Goal: Download file/media

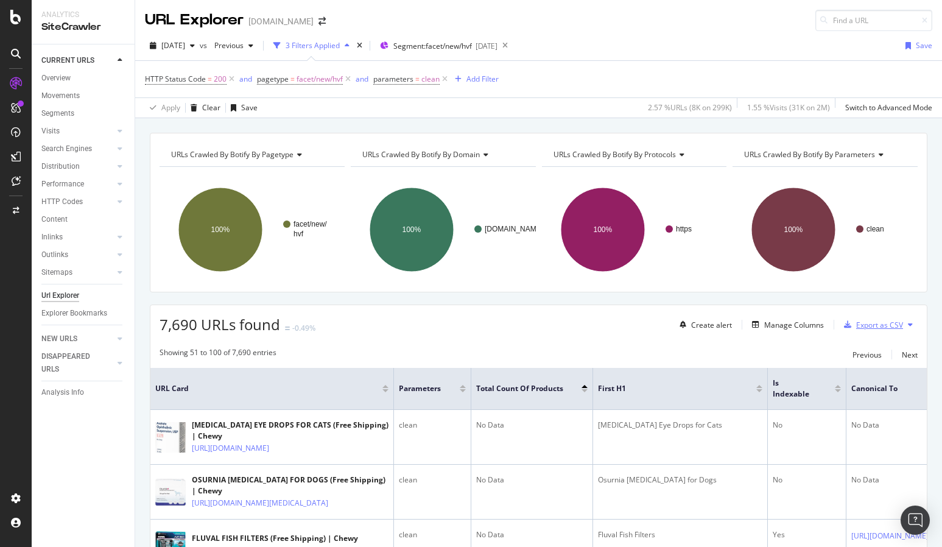
click at [882, 320] on div "Export as CSV" at bounding box center [880, 325] width 47 height 10
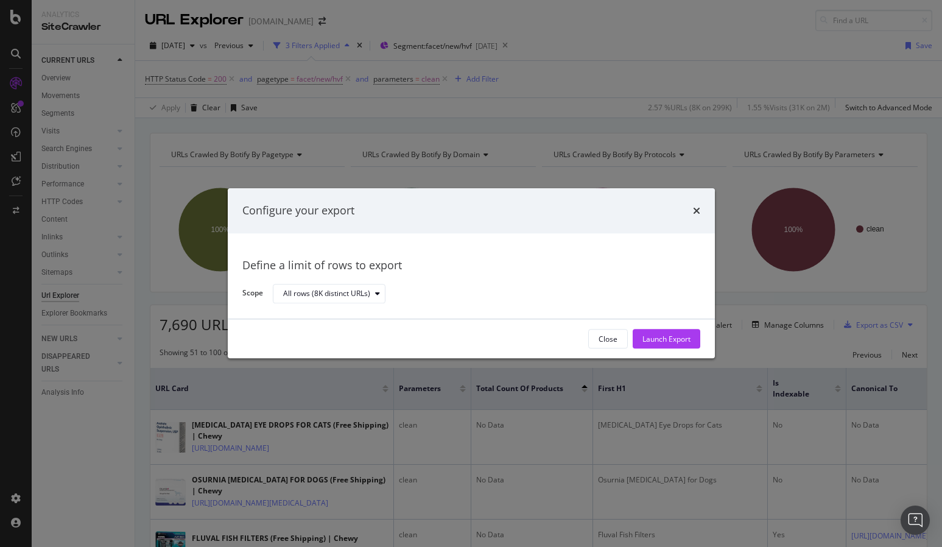
click at [692, 213] on div "Configure your export" at bounding box center [471, 211] width 458 height 16
click at [696, 209] on icon "times" at bounding box center [696, 211] width 7 height 10
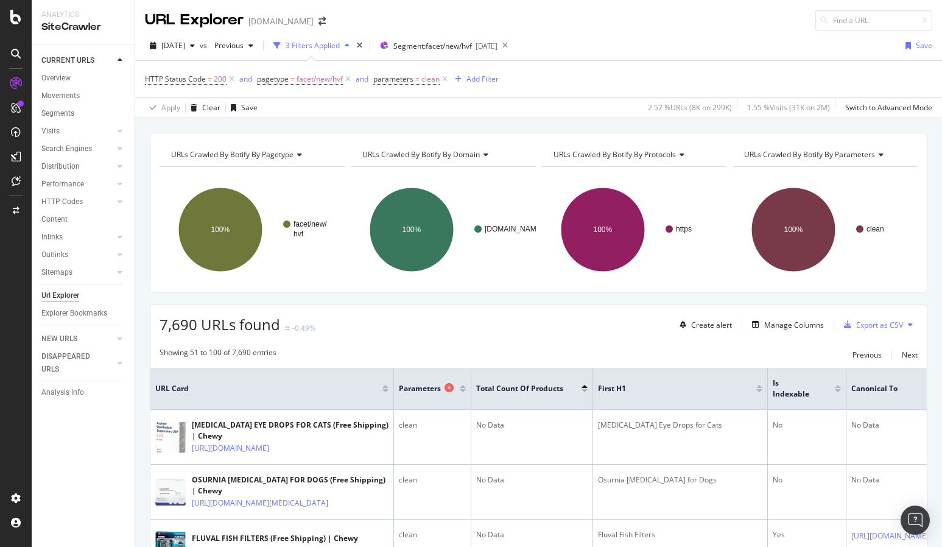
click at [445, 388] on icon at bounding box center [449, 387] width 9 height 9
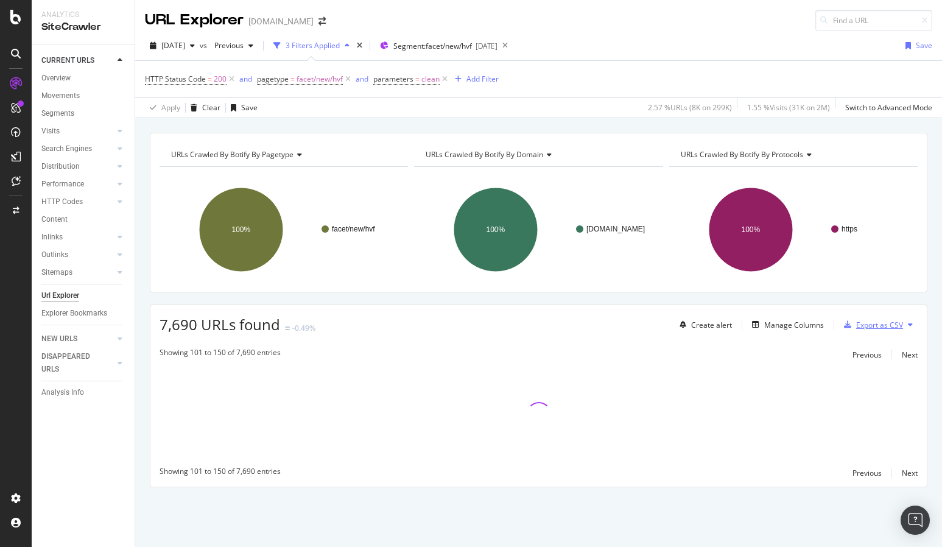
click at [876, 323] on div "Export as CSV" at bounding box center [880, 325] width 47 height 10
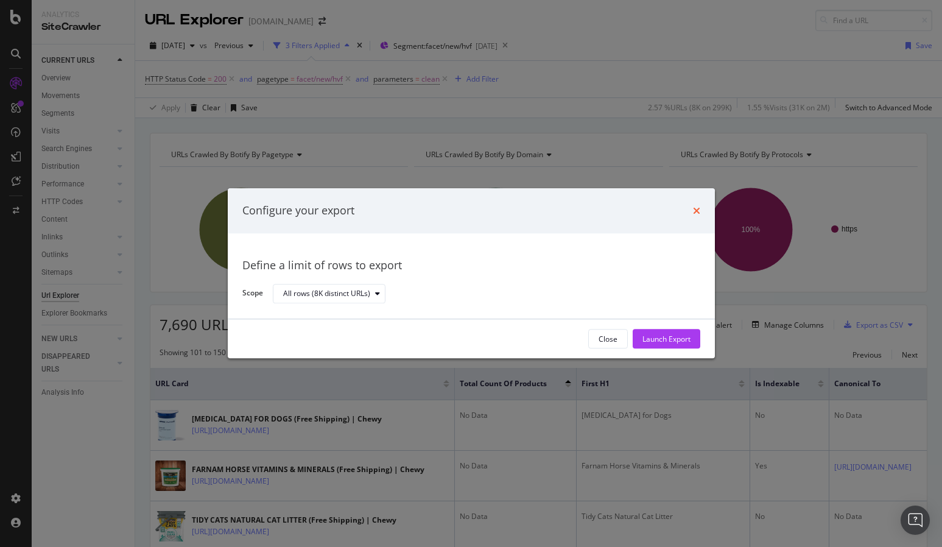
click at [699, 213] on icon "times" at bounding box center [696, 211] width 7 height 10
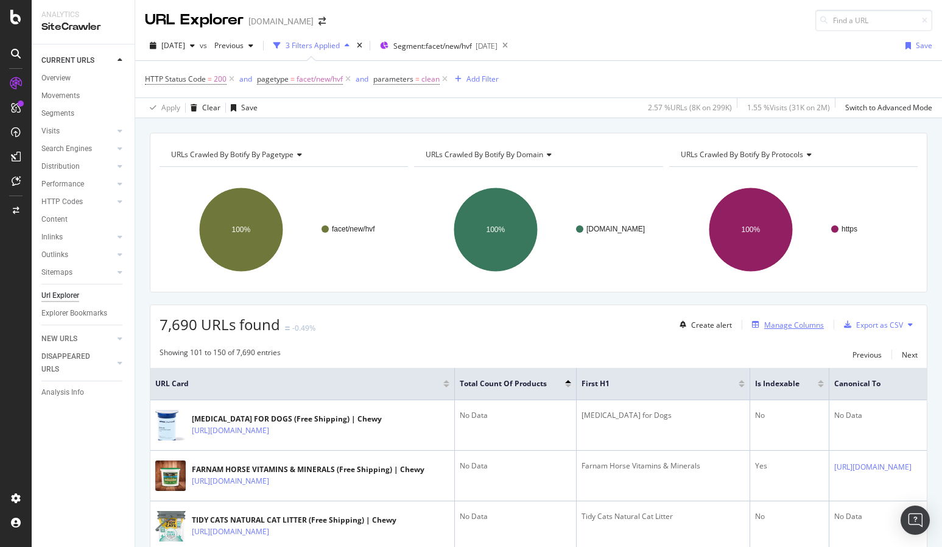
click at [771, 326] on div "Manage Columns" at bounding box center [795, 325] width 60 height 10
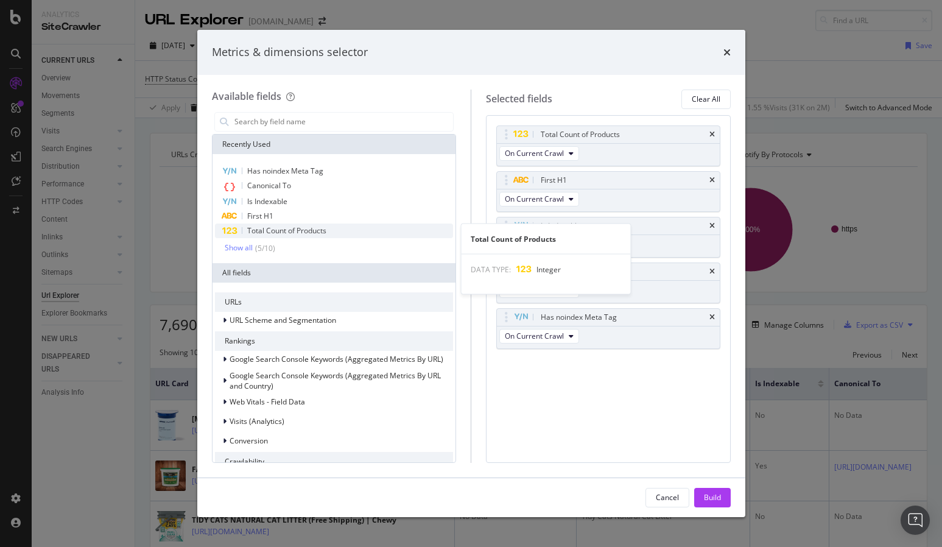
click at [314, 228] on span "Total Count of Products" at bounding box center [286, 230] width 79 height 10
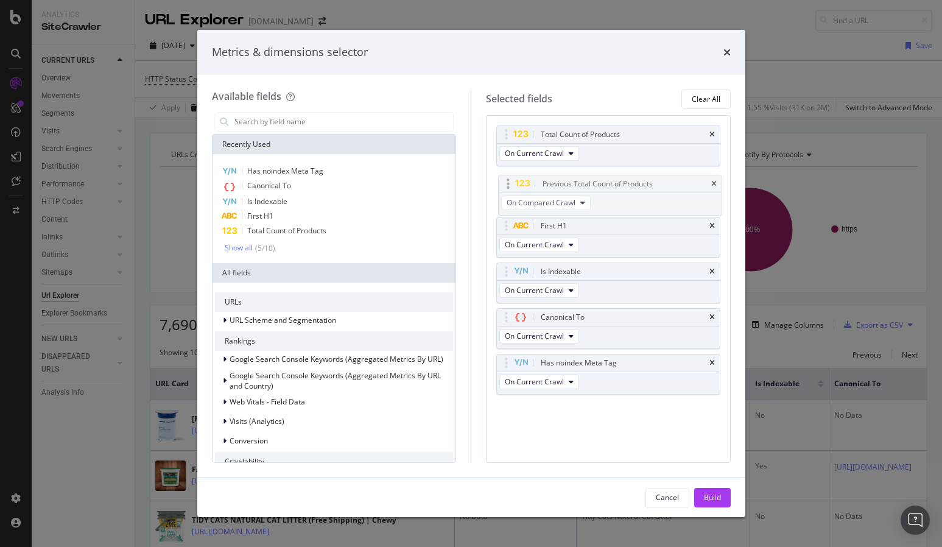
drag, startPoint x: 630, startPoint y: 370, endPoint x: 632, endPoint y: 189, distance: 180.9
click at [632, 189] on body "Analytics SiteCrawler CURRENT URLS Overview Movements Segments Visits Analysis …" at bounding box center [471, 273] width 942 height 547
click at [708, 492] on div "Build" at bounding box center [712, 498] width 17 height 18
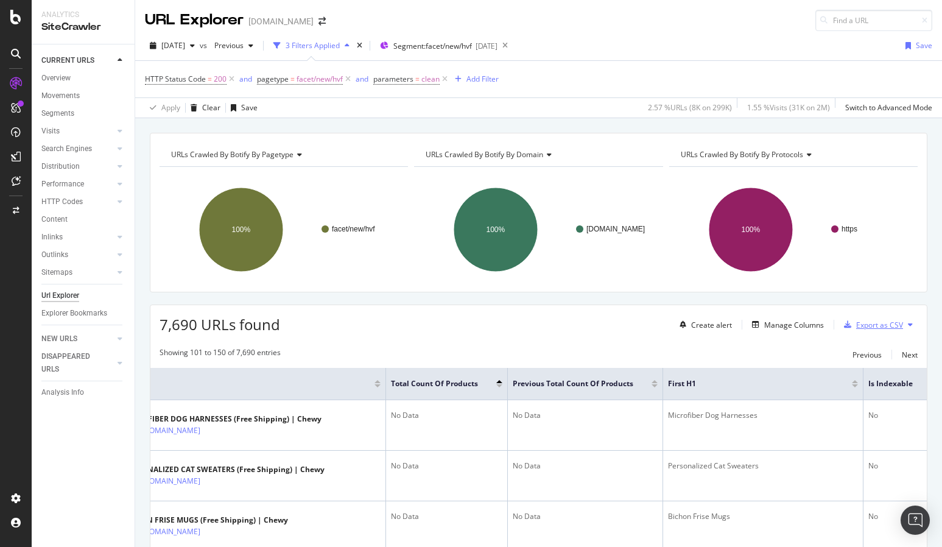
click at [872, 321] on div "Export as CSV" at bounding box center [880, 325] width 47 height 10
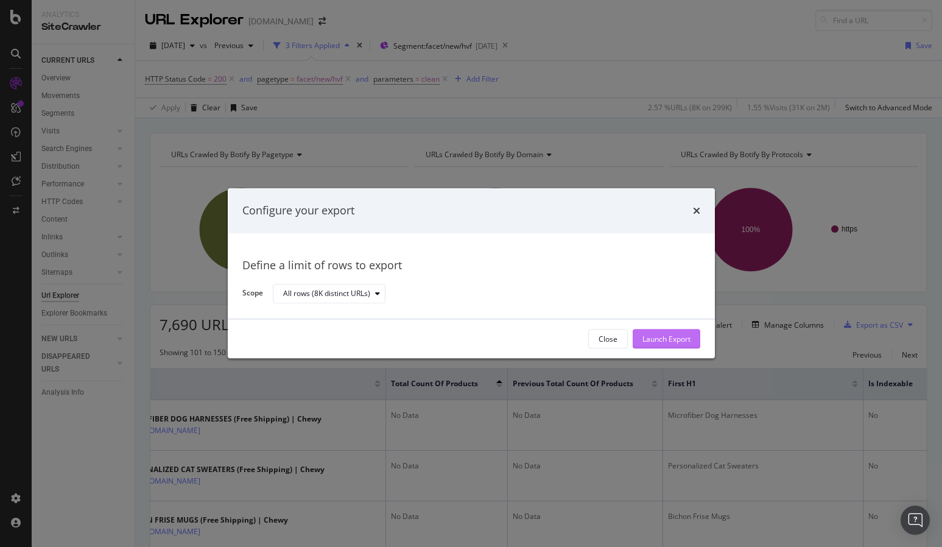
click at [651, 337] on div "Launch Export" at bounding box center [667, 339] width 48 height 10
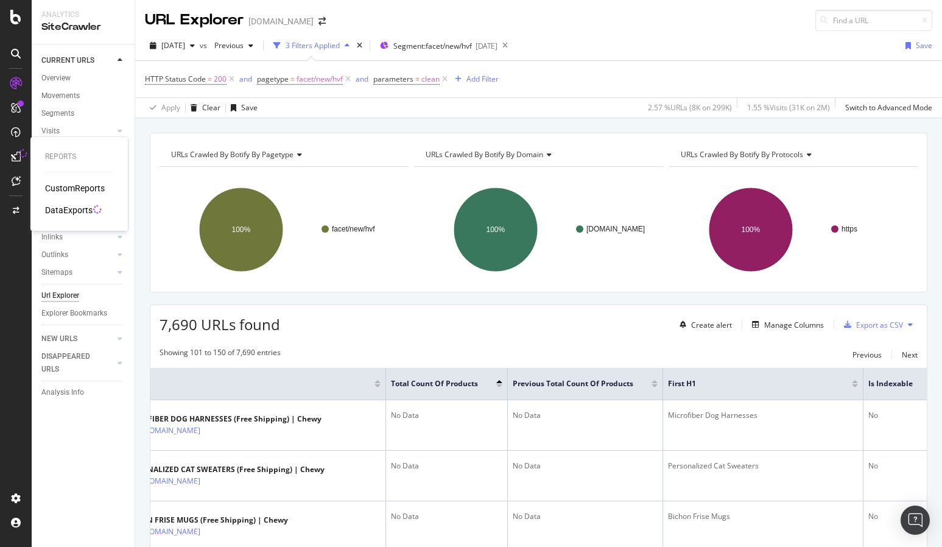
click at [75, 208] on div "DataExports" at bounding box center [69, 210] width 48 height 12
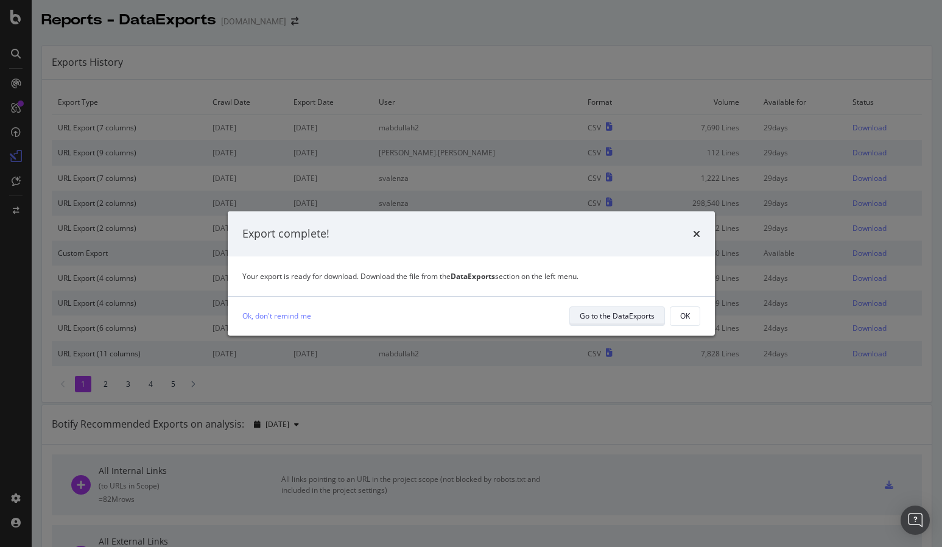
click at [631, 319] on div "Go to the DataExports" at bounding box center [617, 316] width 75 height 10
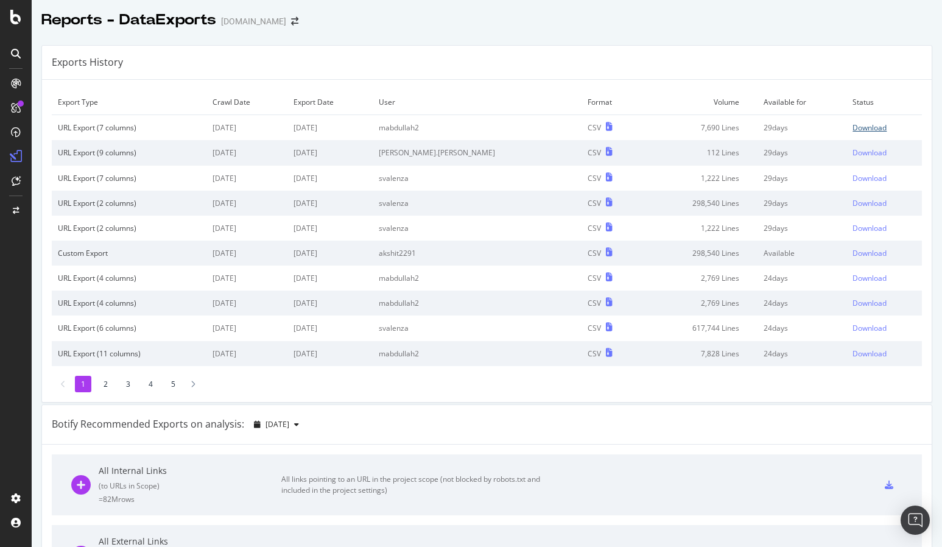
click at [866, 130] on div "Download" at bounding box center [870, 127] width 34 height 10
